Goal: Task Accomplishment & Management: Use online tool/utility

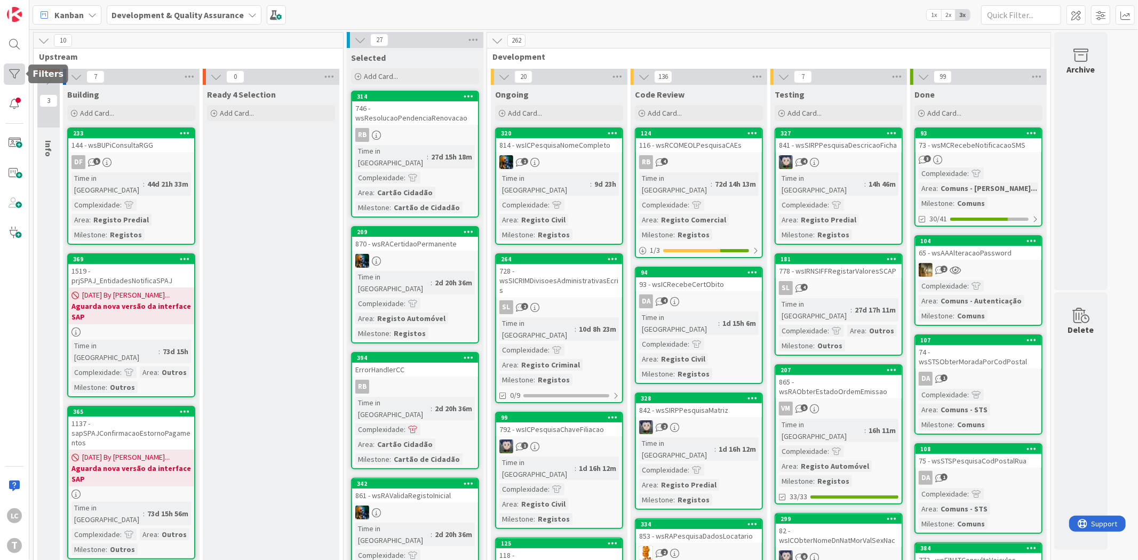
click at [23, 74] on div at bounding box center [14, 73] width 21 height 21
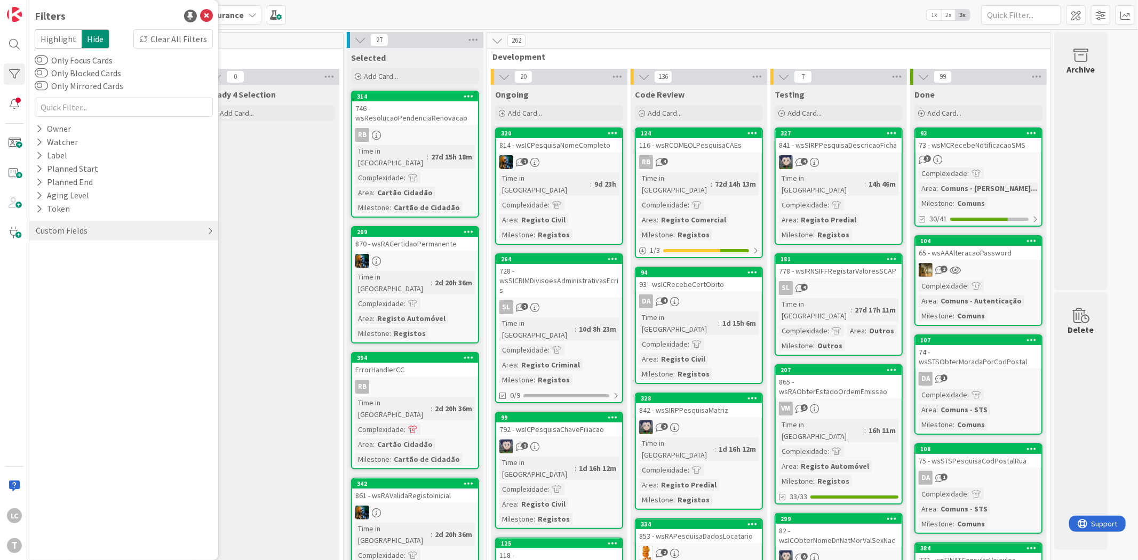
click at [139, 223] on div "Custom Fields" at bounding box center [123, 231] width 189 height 20
click at [49, 252] on button "Priority" at bounding box center [56, 252] width 42 height 13
click at [43, 296] on icon at bounding box center [40, 296] width 7 height 7
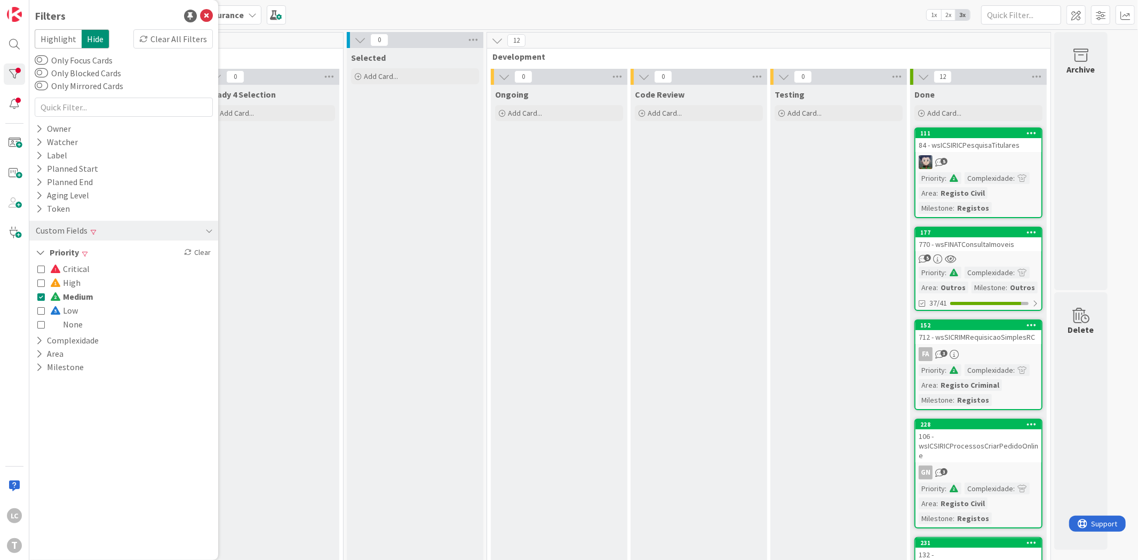
click at [40, 296] on icon at bounding box center [40, 296] width 7 height 7
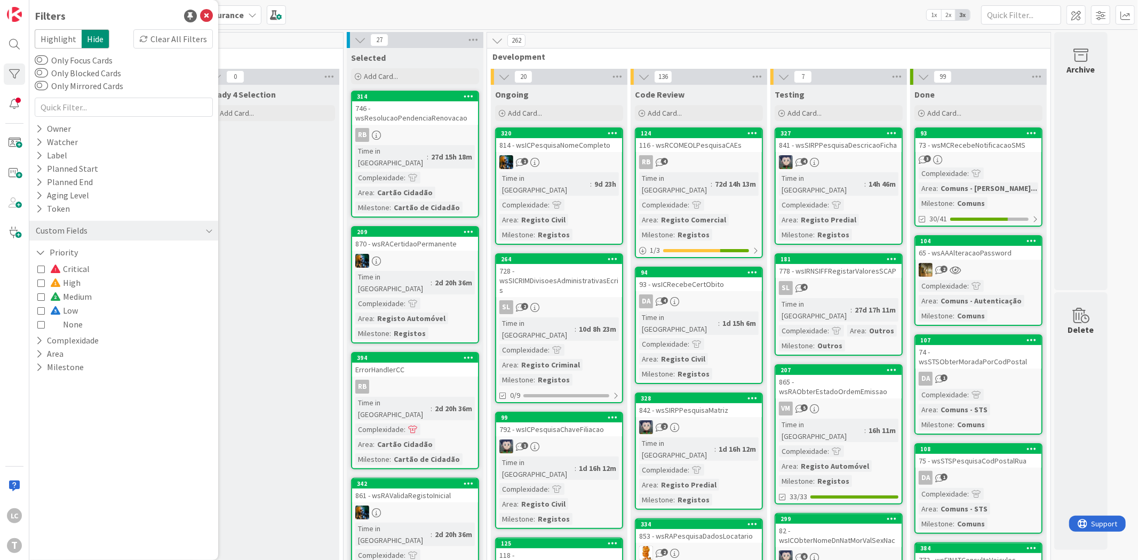
click at [41, 281] on icon at bounding box center [40, 282] width 7 height 7
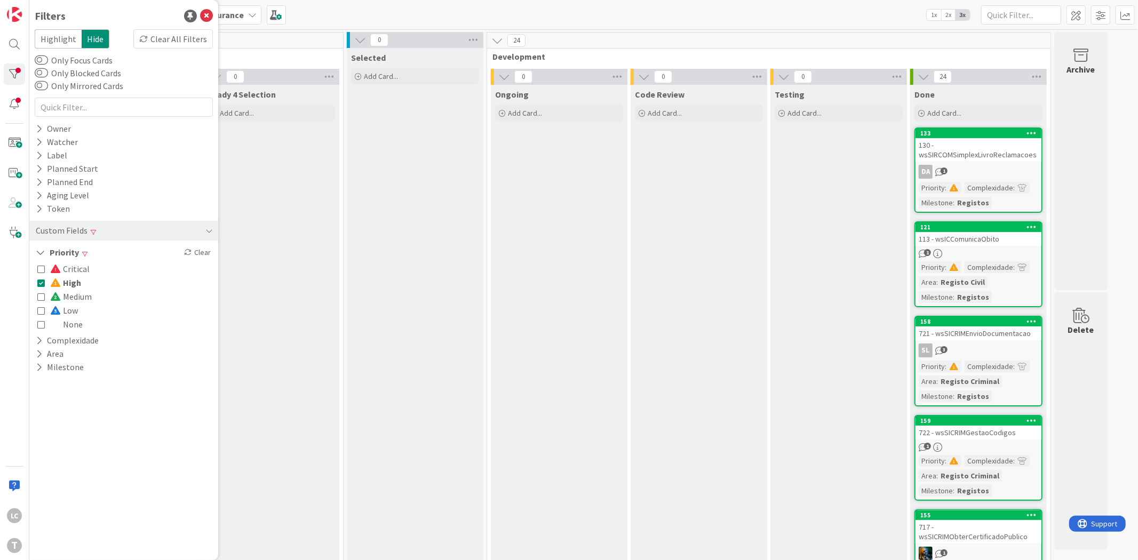
click at [41, 281] on icon at bounding box center [40, 282] width 7 height 7
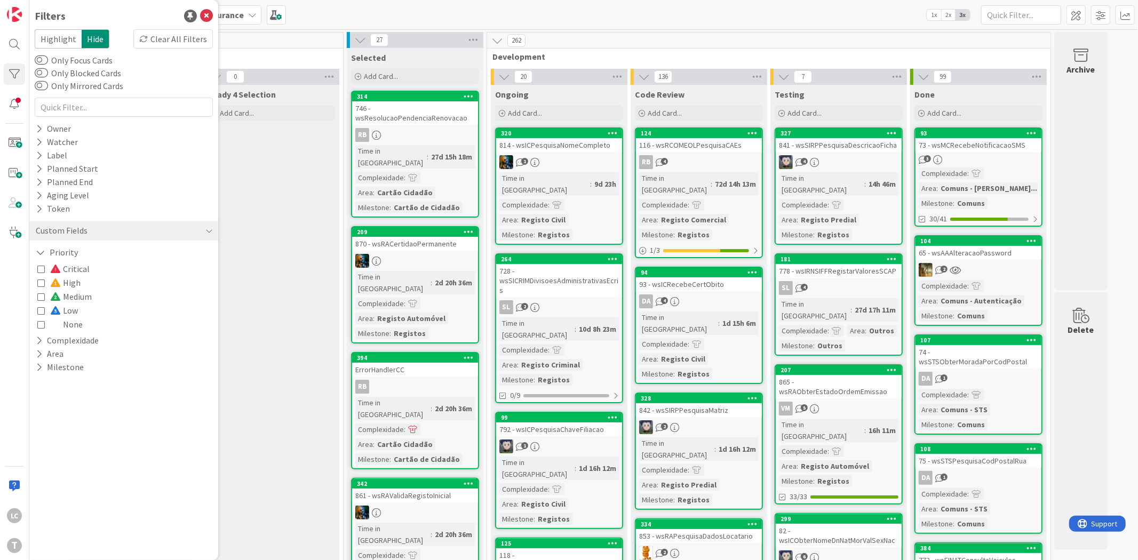
click at [39, 269] on icon at bounding box center [40, 268] width 7 height 7
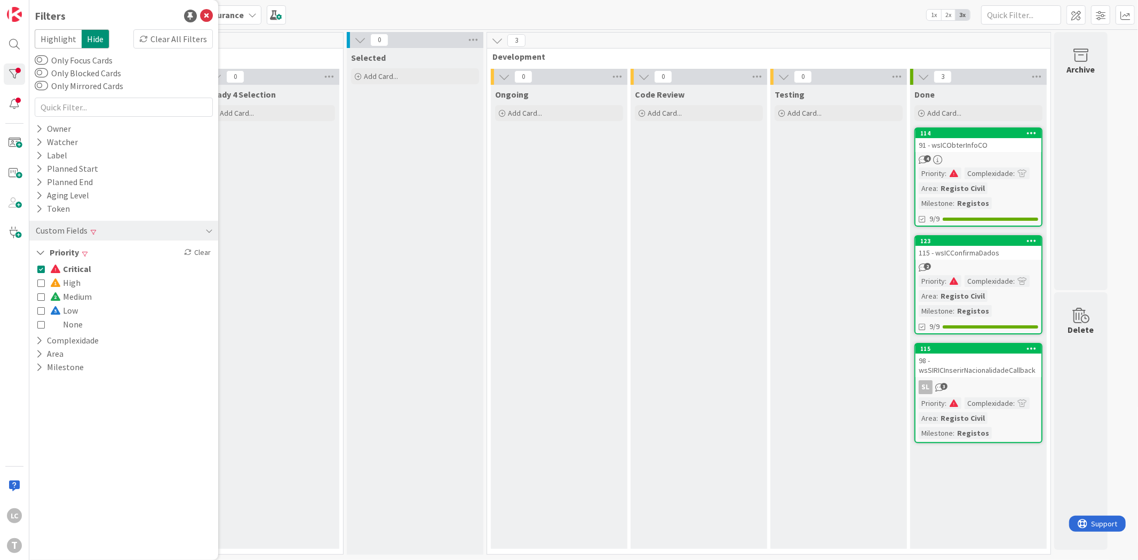
click at [39, 269] on icon at bounding box center [40, 268] width 7 height 7
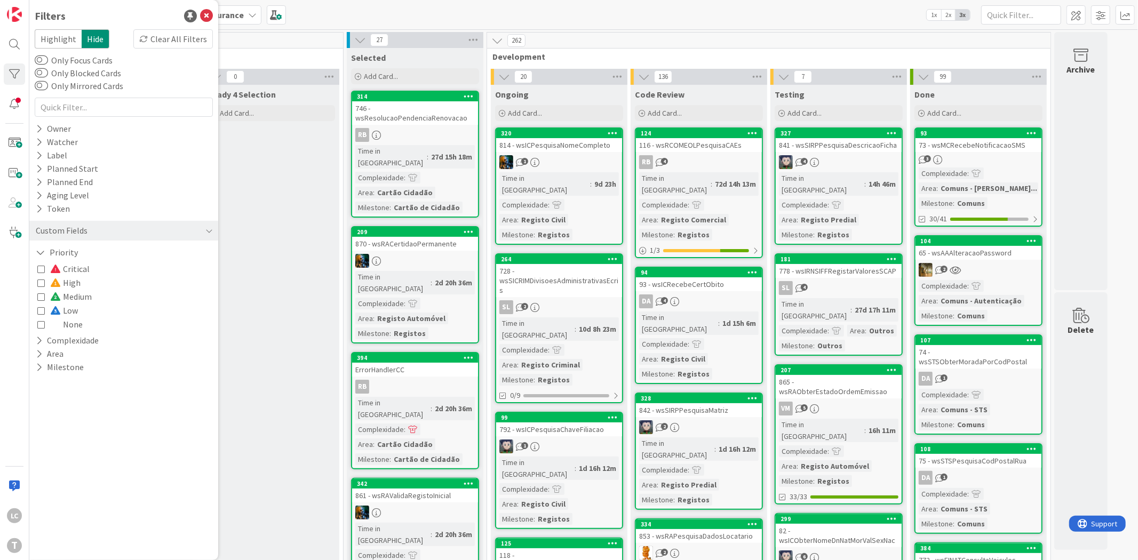
click at [39, 312] on icon at bounding box center [40, 310] width 7 height 7
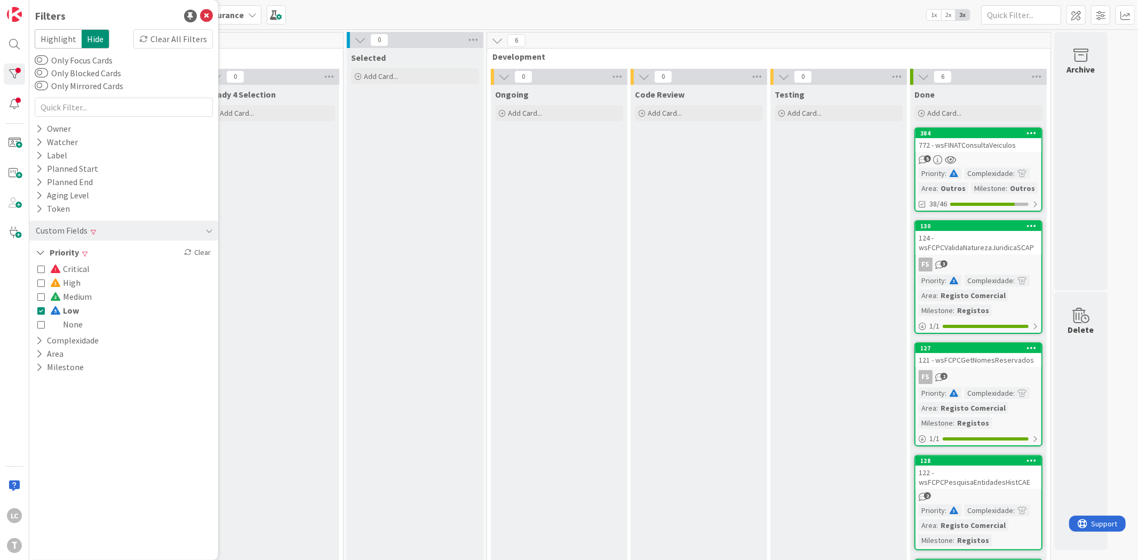
click at [37, 309] on icon at bounding box center [40, 310] width 7 height 7
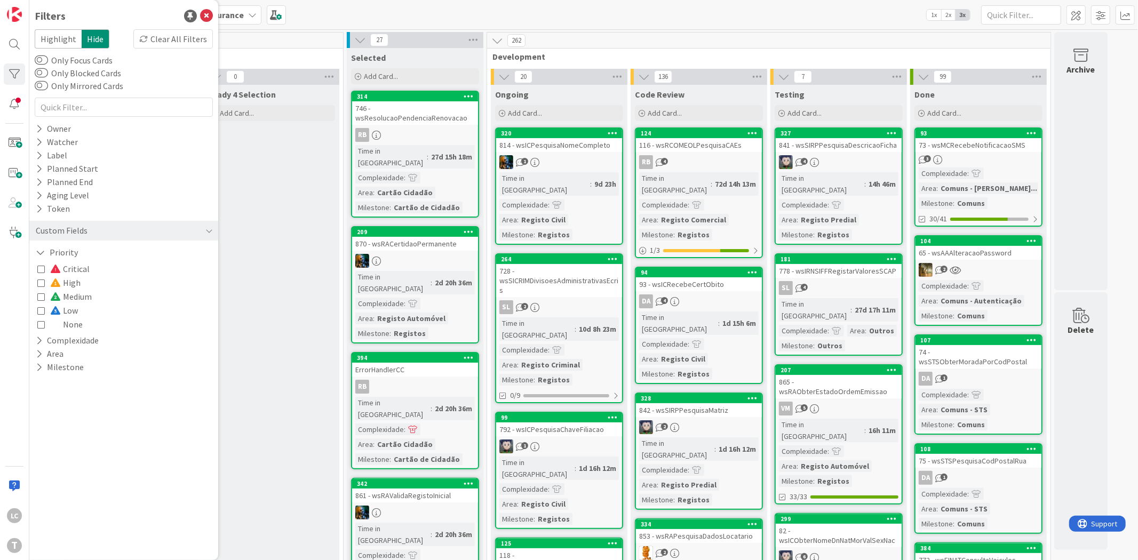
click at [38, 324] on icon at bounding box center [40, 324] width 7 height 7
drag, startPoint x: 265, startPoint y: 289, endPoint x: 427, endPoint y: 329, distance: 166.6
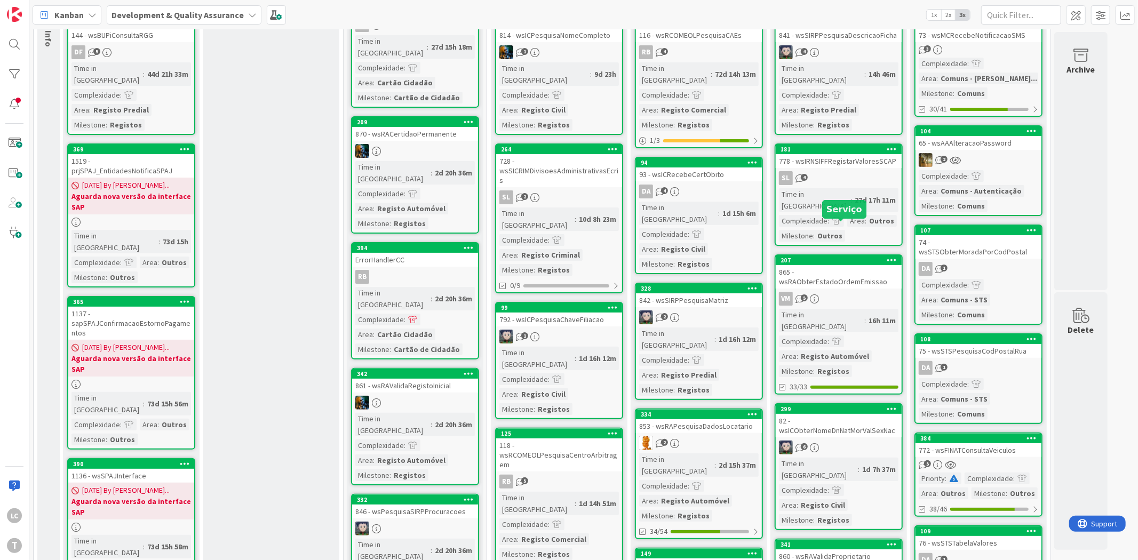
scroll to position [118, 0]
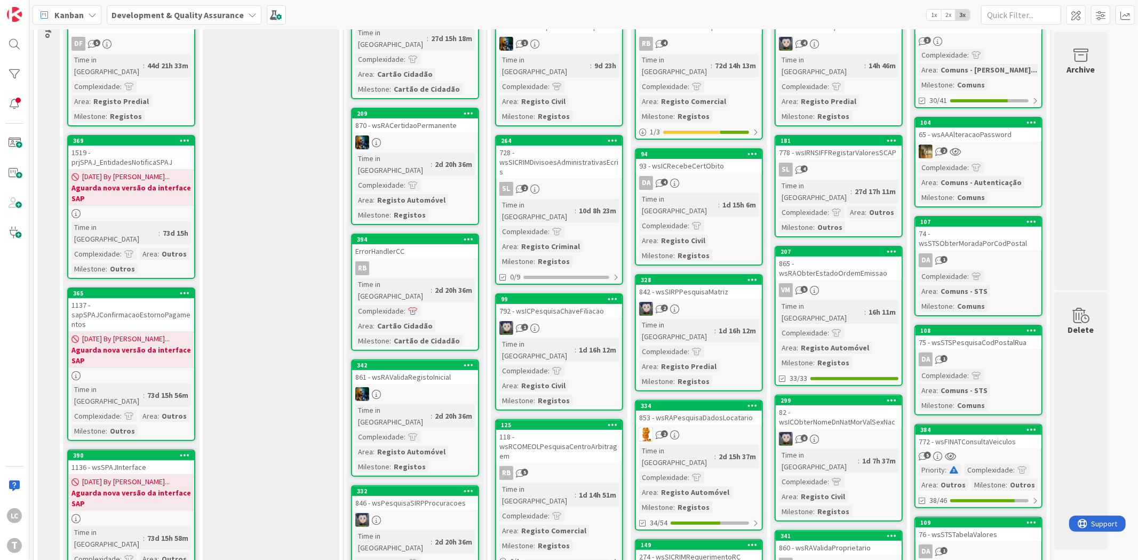
click at [868, 163] on div "SL 4" at bounding box center [839, 170] width 126 height 14
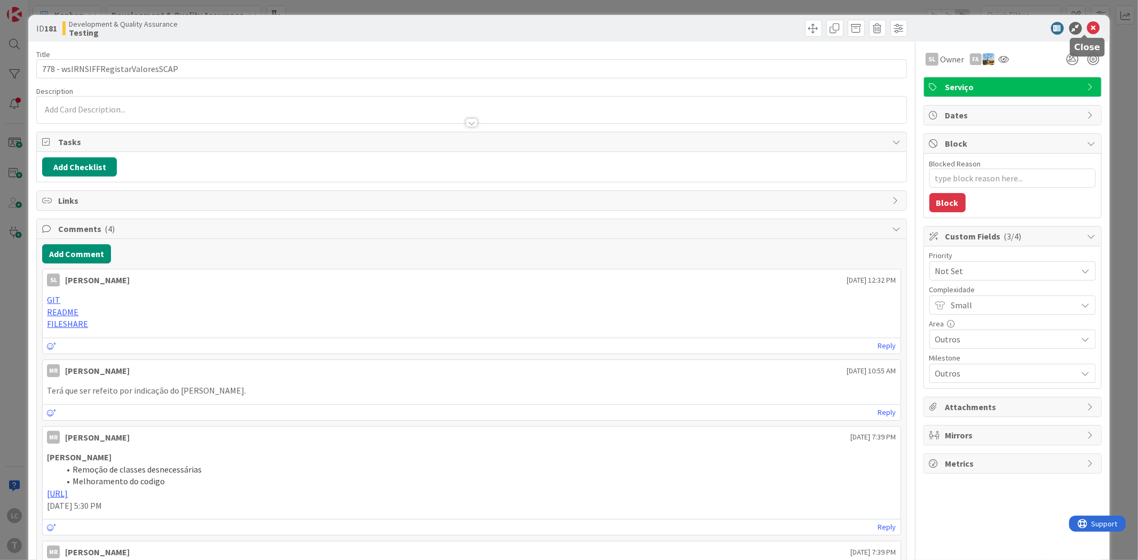
click at [1087, 29] on icon at bounding box center [1093, 28] width 13 height 13
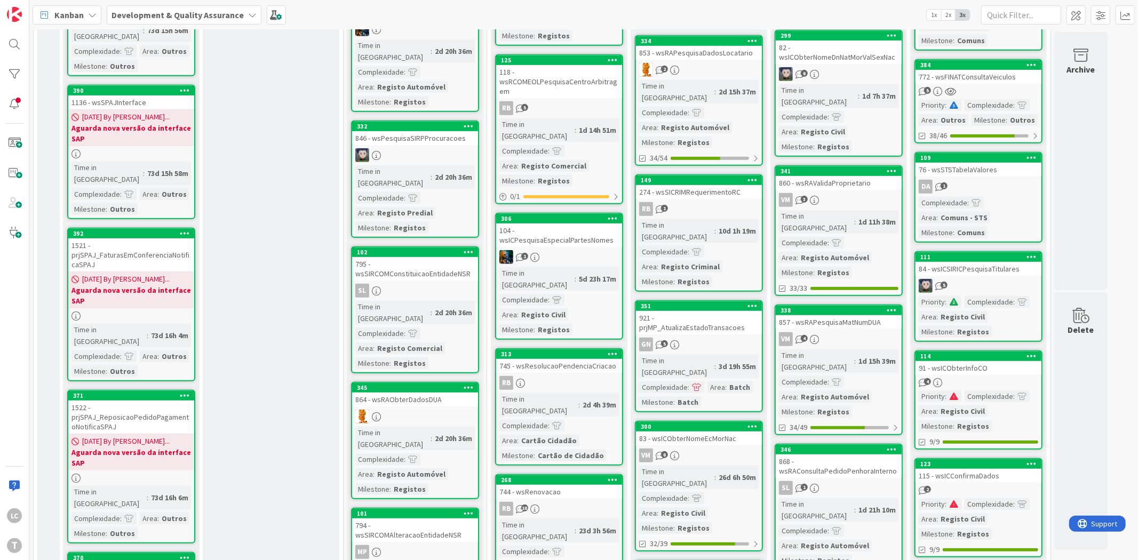
scroll to position [534, 0]
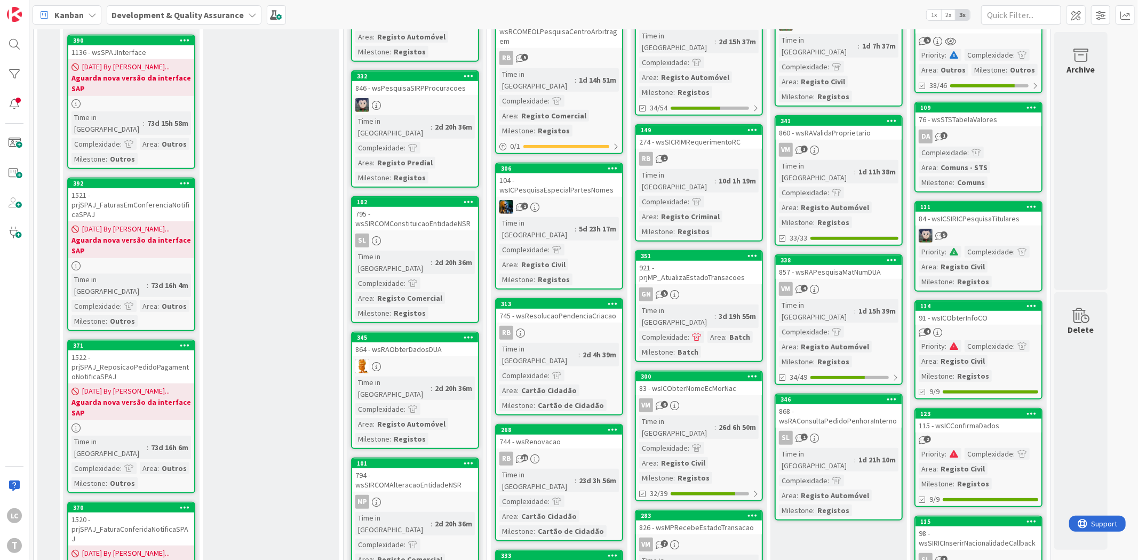
click at [853, 431] on div "SL 1" at bounding box center [839, 438] width 126 height 14
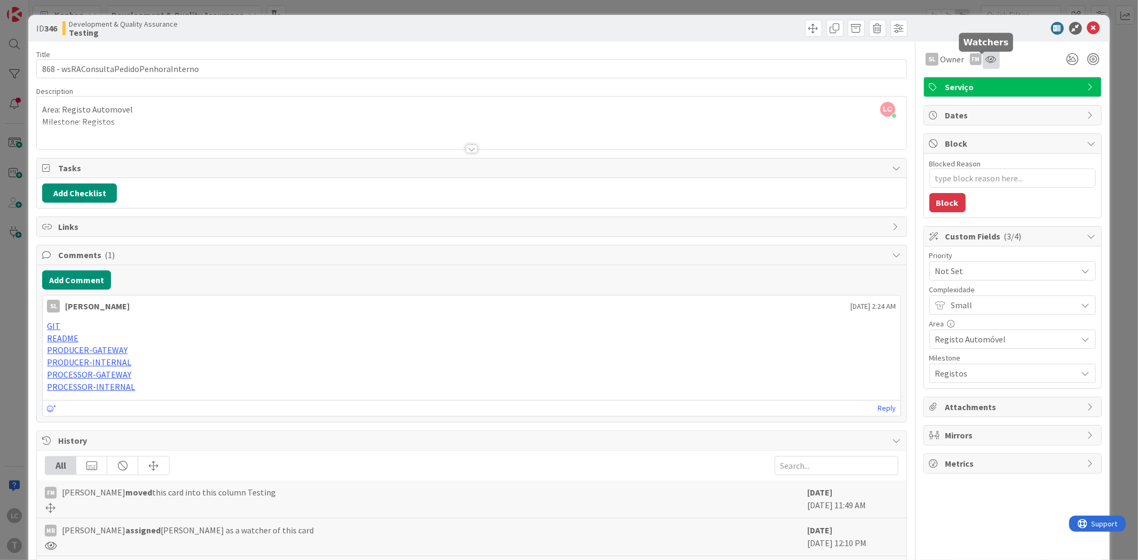
click at [987, 62] on icon at bounding box center [991, 59] width 11 height 9
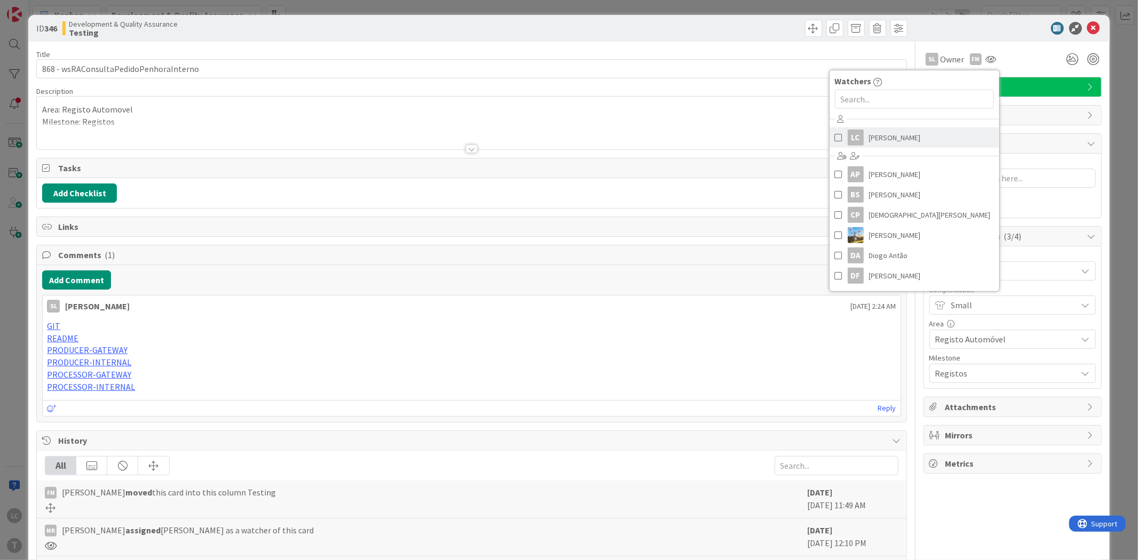
click at [835, 137] on span at bounding box center [838, 138] width 7 height 16
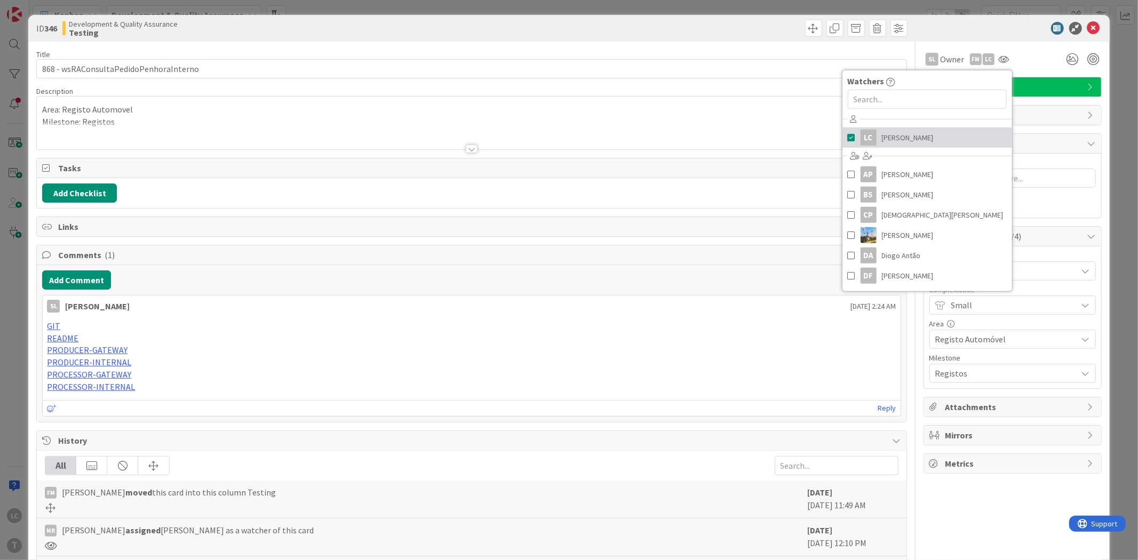
type textarea "x"
click at [995, 22] on div at bounding box center [1007, 28] width 189 height 13
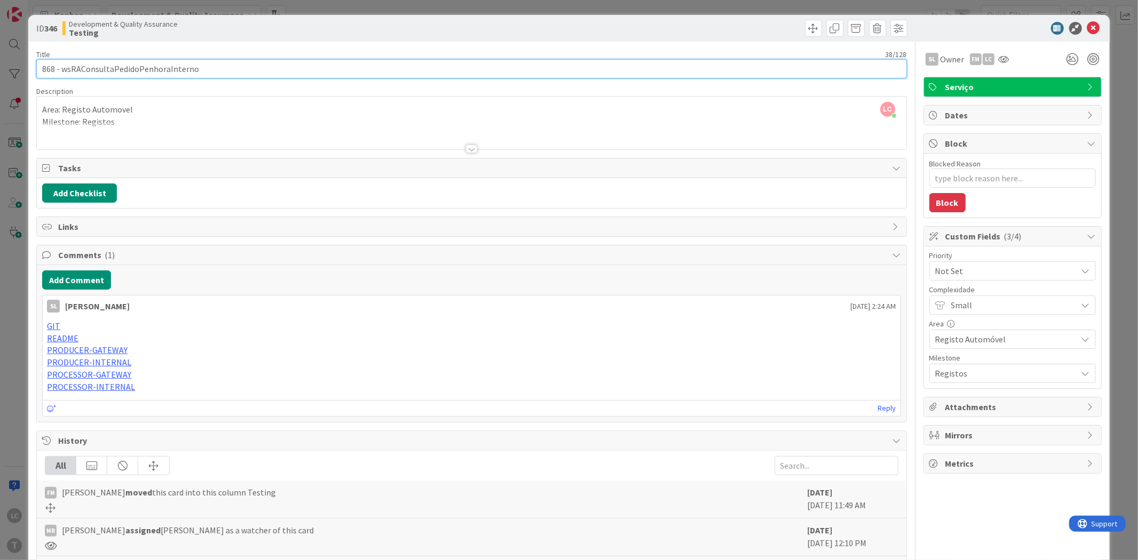
click at [114, 77] on input "868 - wsRAConsultaPedidoPenhoraInterno" at bounding box center [471, 68] width 870 height 19
